Goal: Transaction & Acquisition: Purchase product/service

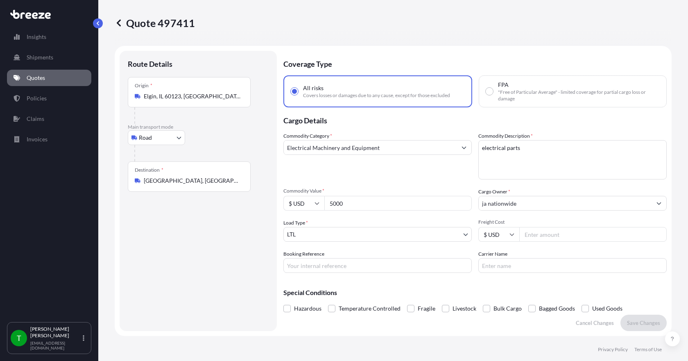
select select "Road"
select select "1"
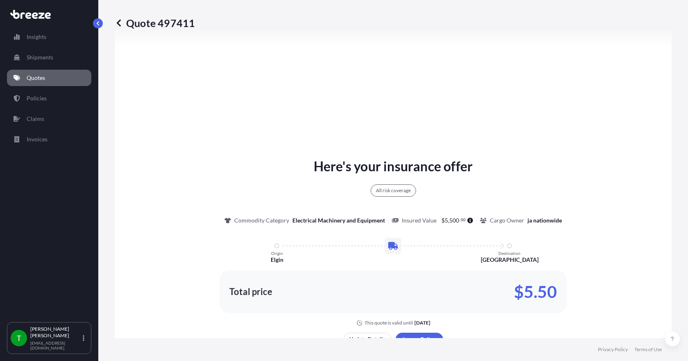
click at [49, 79] on link "Quotes" at bounding box center [49, 78] width 84 height 16
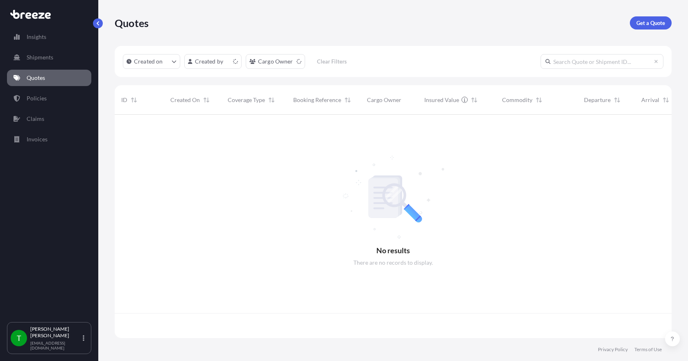
scroll to position [222, 551]
click at [649, 21] on p "Get a Quote" at bounding box center [651, 23] width 29 height 8
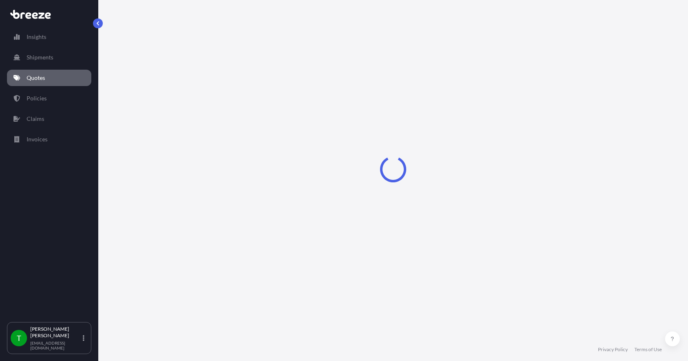
select select "Sea"
select select "1"
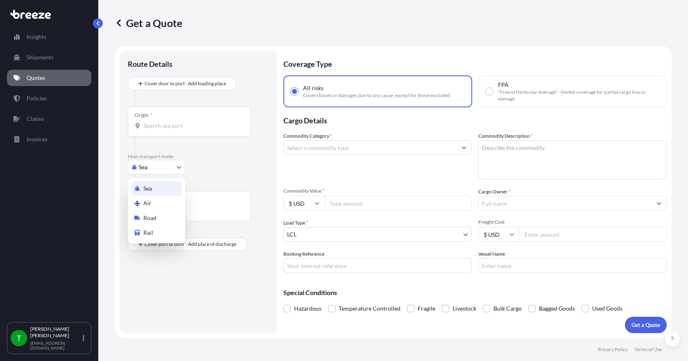
click at [171, 167] on body "Insights Shipments Quotes Policies Claims Invoices T [PERSON_NAME] [EMAIL_ADDRE…" at bounding box center [344, 180] width 688 height 361
click at [167, 218] on div "Road" at bounding box center [156, 218] width 51 height 15
select select "Road"
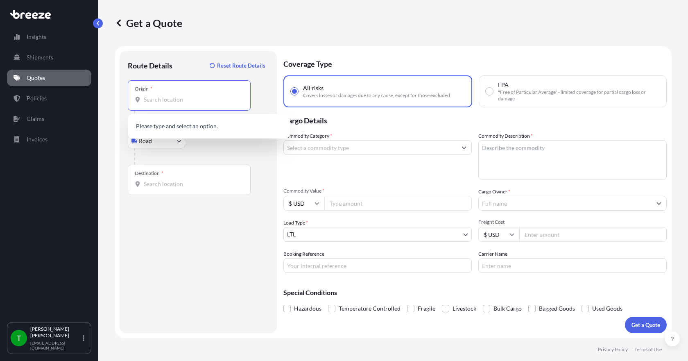
click at [161, 99] on input "Origin *" at bounding box center [192, 99] width 97 height 8
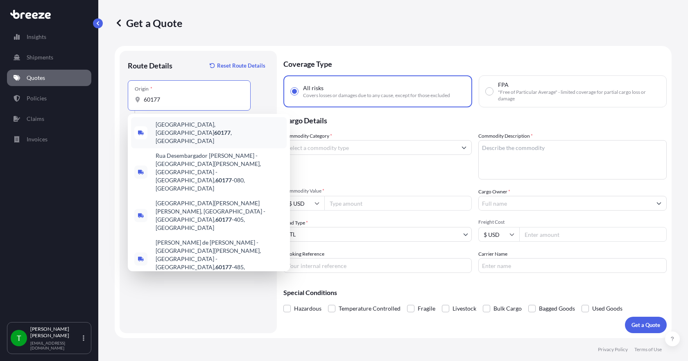
click at [170, 125] on span "[GEOGRAPHIC_DATA] , [GEOGRAPHIC_DATA]" at bounding box center [220, 132] width 128 height 25
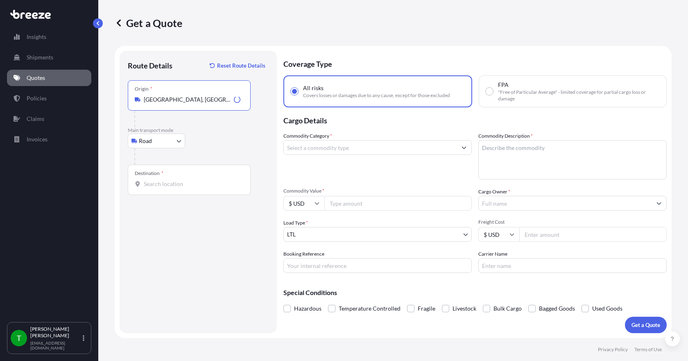
type input "[GEOGRAPHIC_DATA], [GEOGRAPHIC_DATA]"
click at [155, 182] on input "Destination *" at bounding box center [192, 184] width 97 height 8
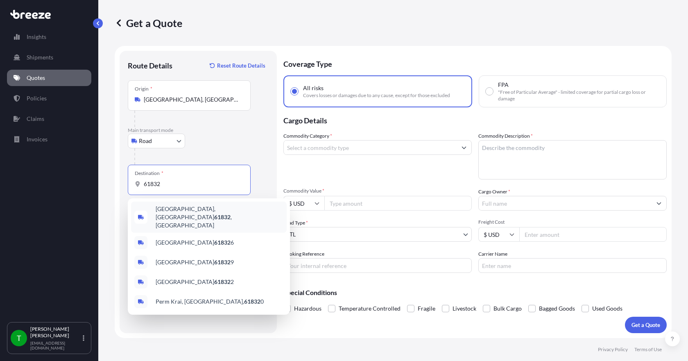
click at [172, 213] on span "[GEOGRAPHIC_DATA], IL 61832 , [GEOGRAPHIC_DATA]" at bounding box center [220, 217] width 128 height 25
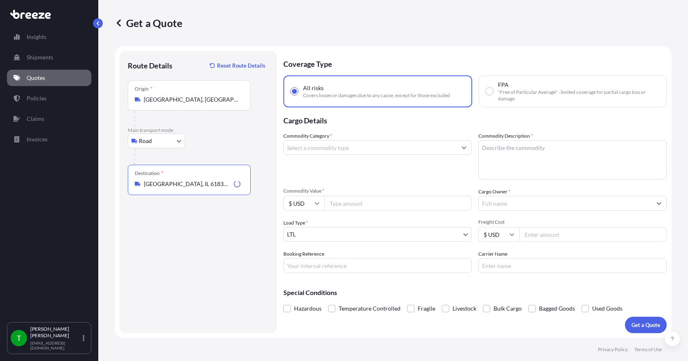
type input "[GEOGRAPHIC_DATA], IL 61832, [GEOGRAPHIC_DATA]"
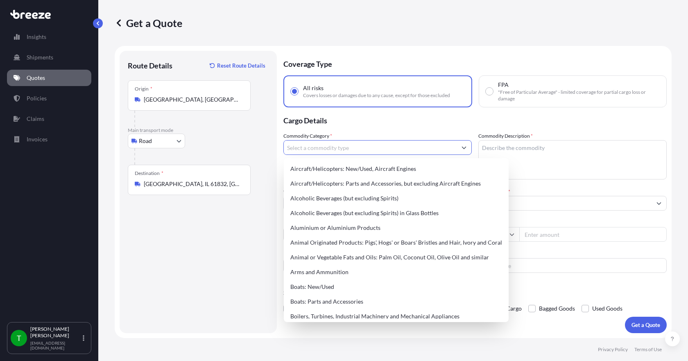
click at [316, 152] on input "Commodity Category *" at bounding box center [370, 147] width 173 height 15
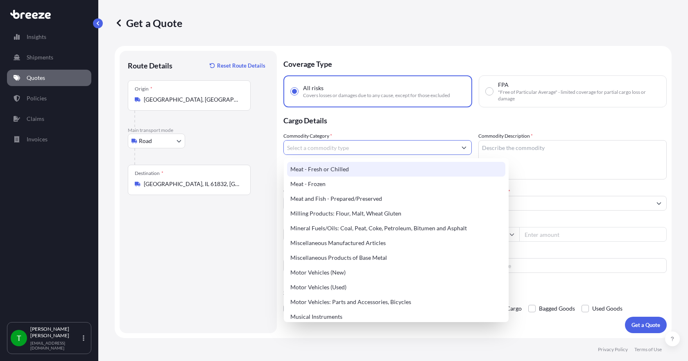
scroll to position [1106, 0]
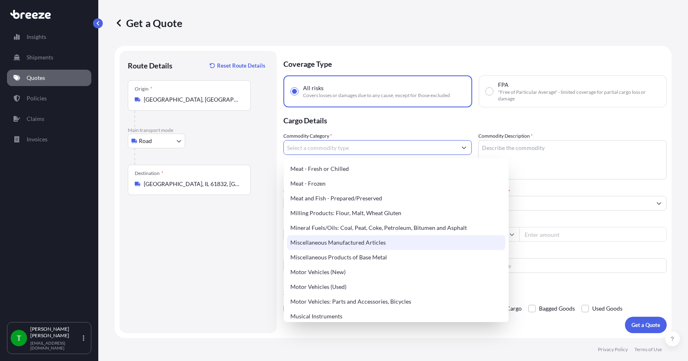
click at [354, 243] on div "Miscellaneous Manufactured Articles" at bounding box center [396, 242] width 218 height 15
type input "Miscellaneous Manufactured Articles"
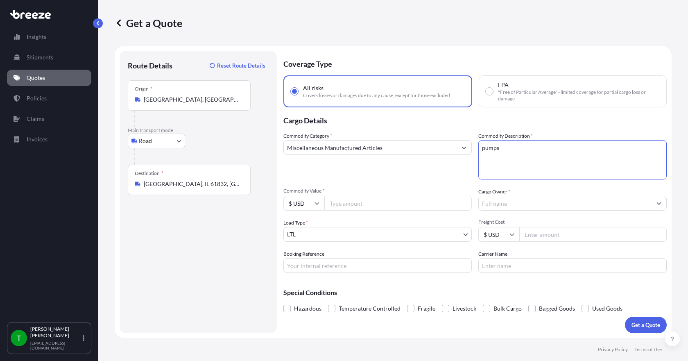
type textarea "pumps"
type input "4442.79"
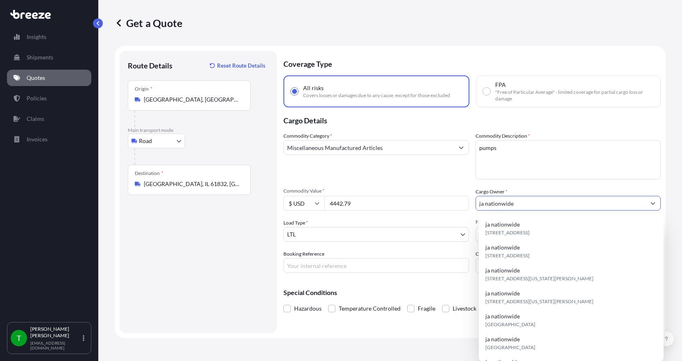
type input "ja nationwide"
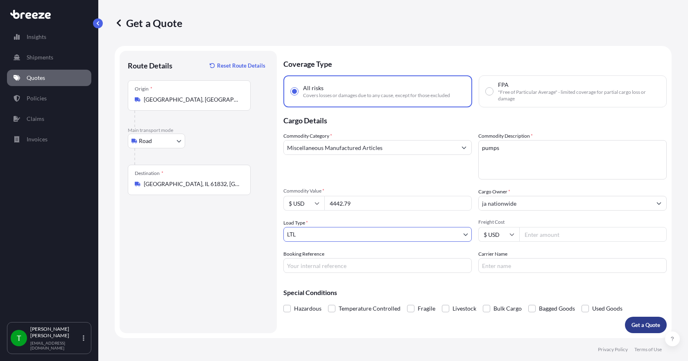
click at [645, 325] on p "Get a Quote" at bounding box center [646, 325] width 29 height 8
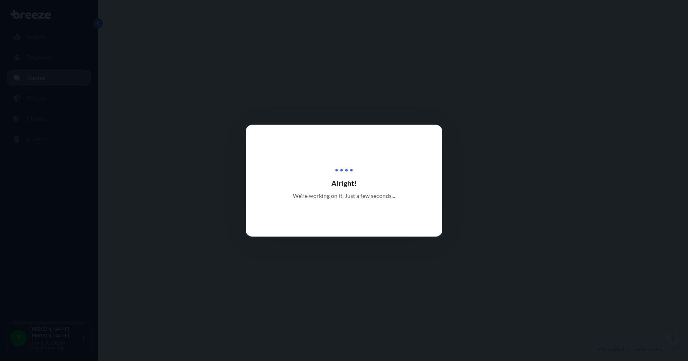
select select "Road"
select select "1"
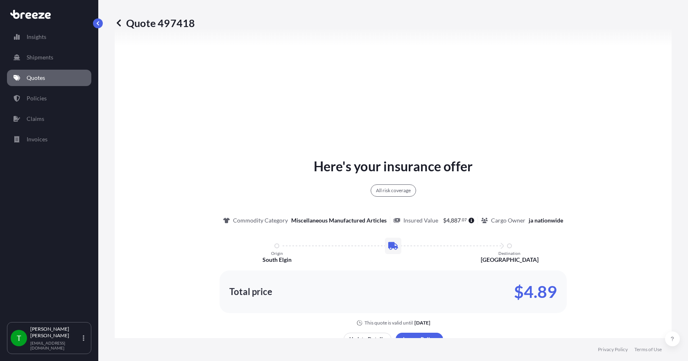
scroll to position [426, 0]
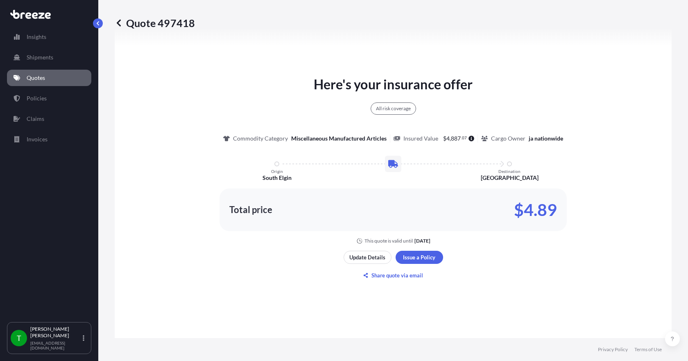
click at [56, 79] on link "Quotes" at bounding box center [49, 78] width 84 height 16
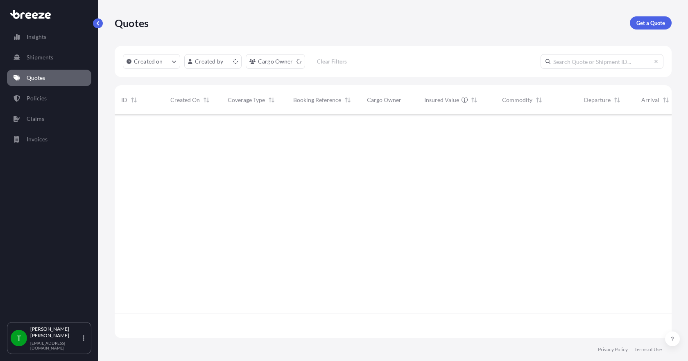
scroll to position [222, 551]
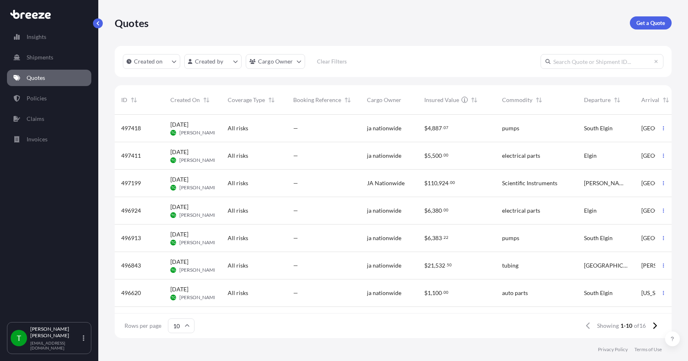
click at [381, 159] on span "ja nationwide" at bounding box center [384, 156] width 34 height 8
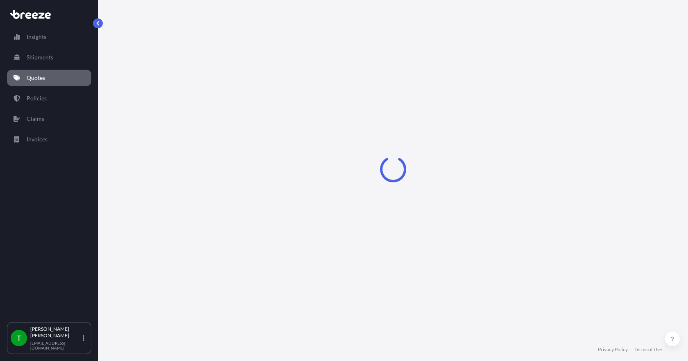
select select "Road"
select select "1"
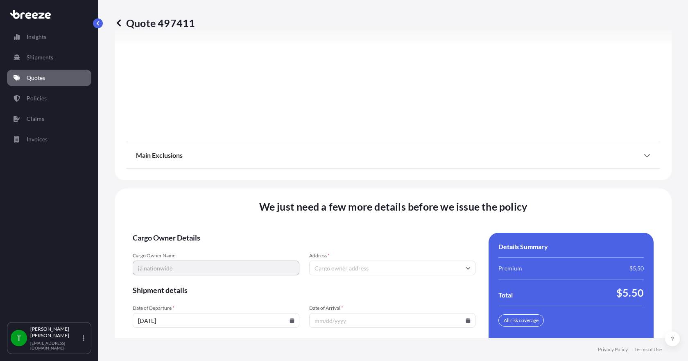
scroll to position [1073, 0]
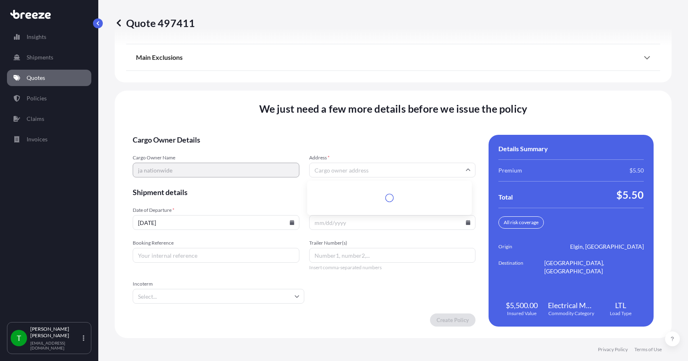
click at [329, 173] on input "Address *" at bounding box center [392, 170] width 167 height 15
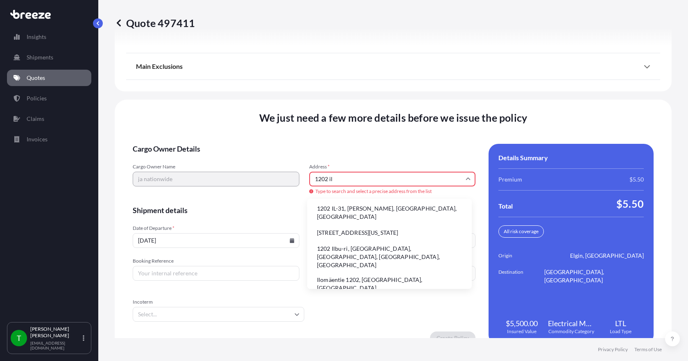
click at [336, 207] on li "1202 IL-31, [PERSON_NAME], [GEOGRAPHIC_DATA], [GEOGRAPHIC_DATA]" at bounding box center [390, 212] width 158 height 21
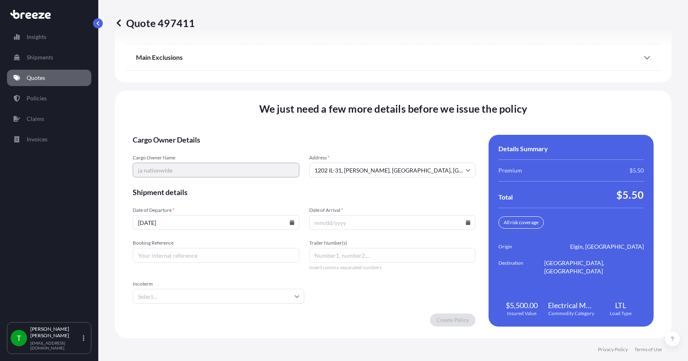
type input "[STREET_ADDRESS][PERSON_NAME]"
click at [466, 224] on icon at bounding box center [468, 222] width 5 height 5
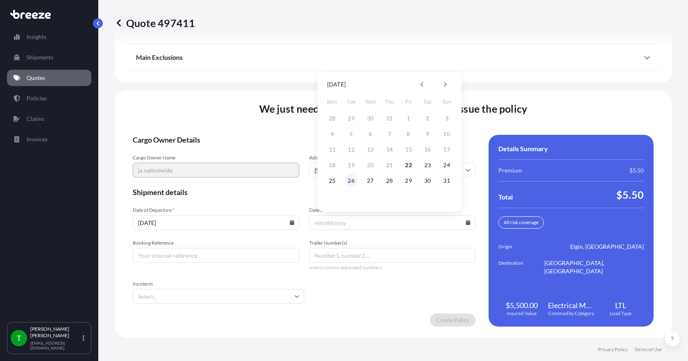
click at [353, 182] on button "26" at bounding box center [351, 180] width 13 height 13
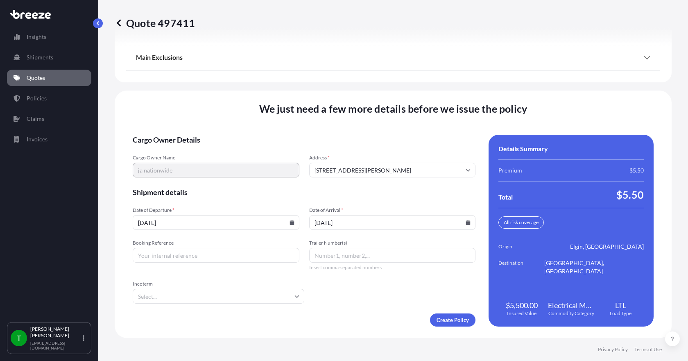
type input "[DATE]"
click at [186, 257] on input "Booking Reference" at bounding box center [216, 255] width 167 height 15
click at [182, 256] on input "Booking Reference" at bounding box center [216, 255] width 167 height 15
type input "348320"
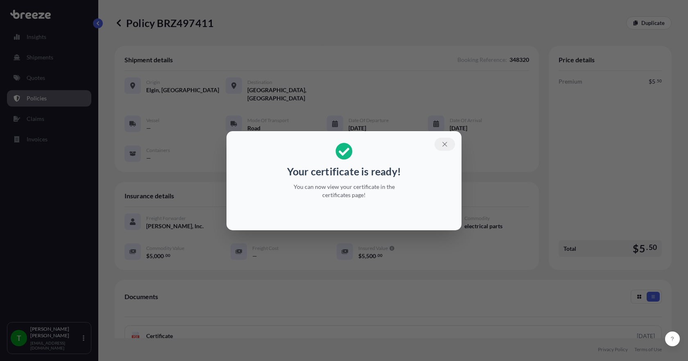
click at [445, 145] on icon "button" at bounding box center [445, 144] width 5 height 5
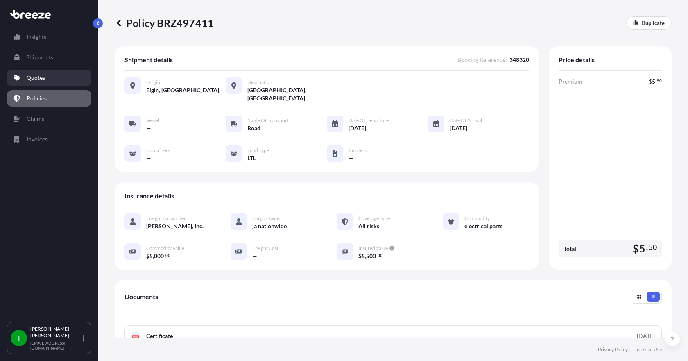
click at [48, 81] on link "Quotes" at bounding box center [49, 78] width 84 height 16
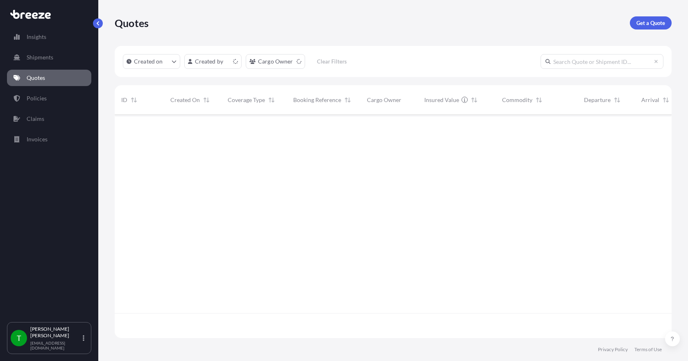
scroll to position [222, 551]
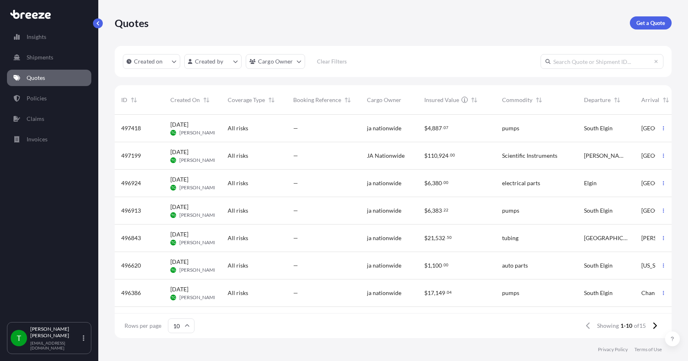
click at [440, 129] on span "887" at bounding box center [437, 128] width 10 height 6
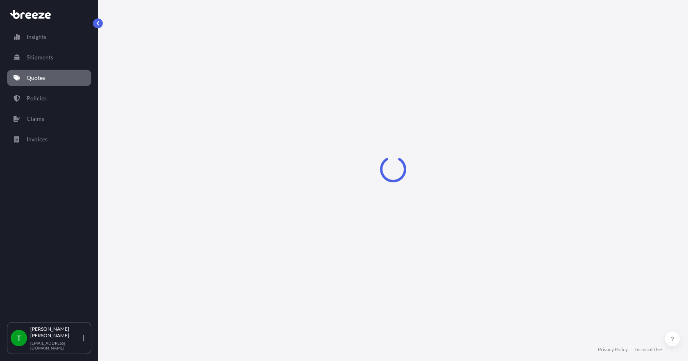
select select "Road"
select select "1"
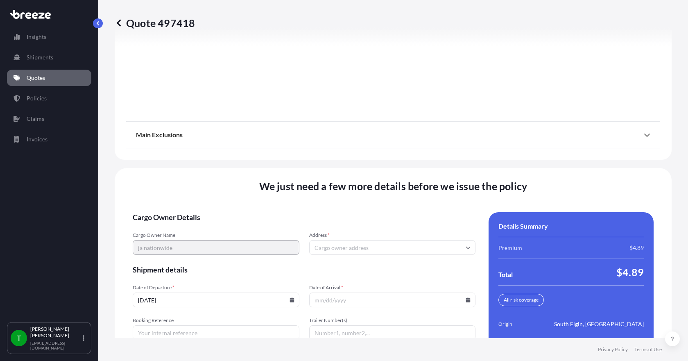
scroll to position [1073, 0]
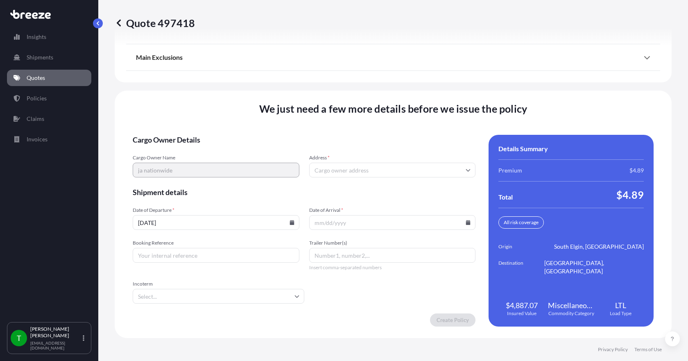
click at [312, 170] on input "Address *" at bounding box center [392, 170] width 167 height 15
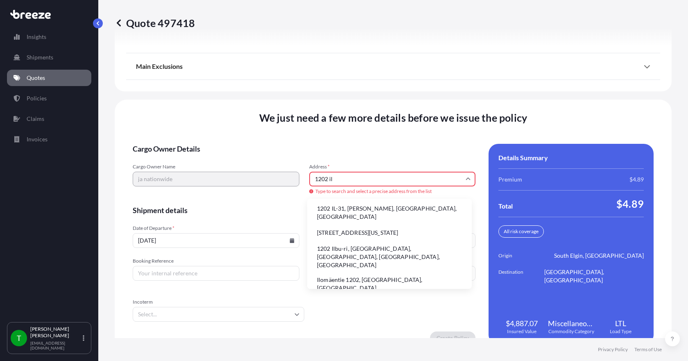
click at [331, 212] on li "1202 IL-31, [PERSON_NAME], [GEOGRAPHIC_DATA], [GEOGRAPHIC_DATA]" at bounding box center [390, 212] width 158 height 21
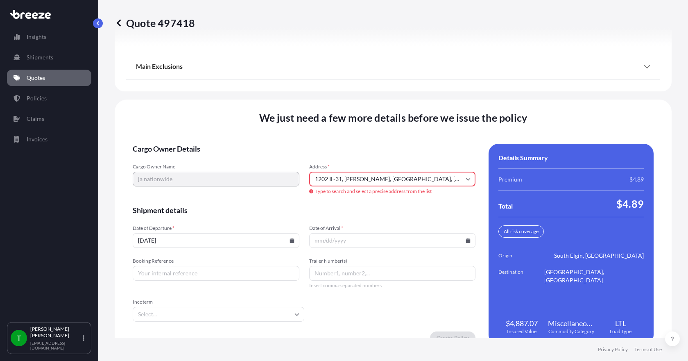
type input "[STREET_ADDRESS][PERSON_NAME]"
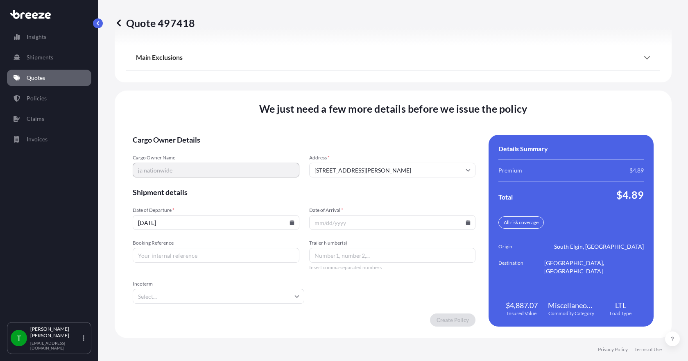
click at [466, 223] on icon at bounding box center [468, 222] width 5 height 5
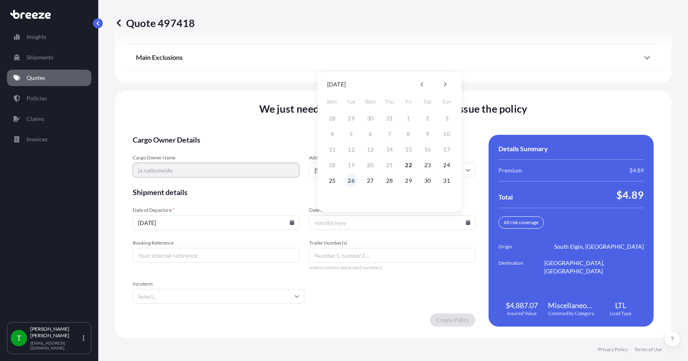
click at [350, 182] on button "26" at bounding box center [351, 180] width 13 height 13
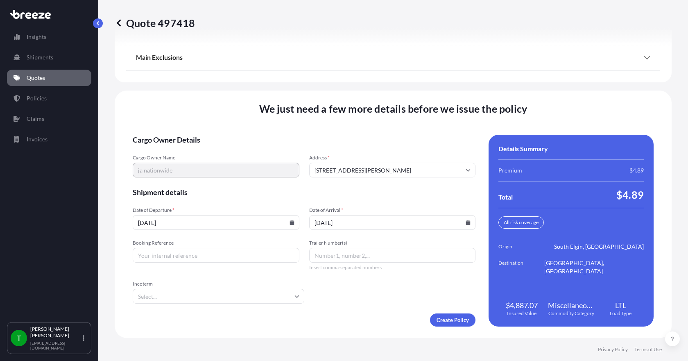
type input "[DATE]"
click at [209, 260] on input "Booking Reference" at bounding box center [216, 255] width 167 height 15
type input "348323"
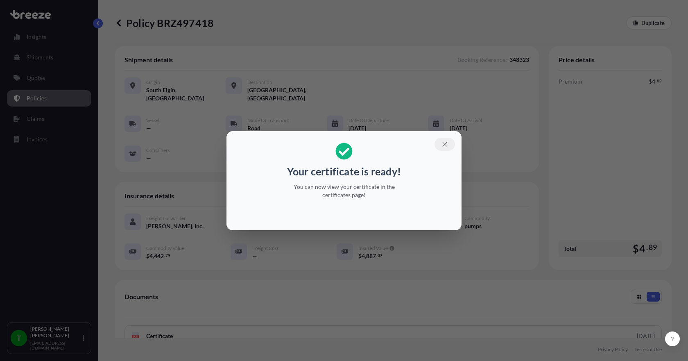
click at [445, 143] on icon "button" at bounding box center [445, 144] width 5 height 5
